Goal: Register for event/course

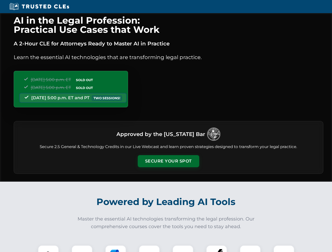
click at [168, 161] on button "Secure Your Spot" at bounding box center [169, 161] width 62 height 12
click at [48, 249] on img at bounding box center [48, 256] width 15 height 15
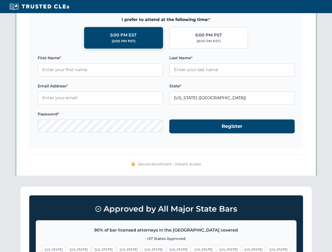
click at [192, 249] on span "[US_STATE]" at bounding box center [203, 250] width 23 height 8
click at [242, 249] on span "[US_STATE]" at bounding box center [253, 250] width 23 height 8
